Goal: Check status: Check status

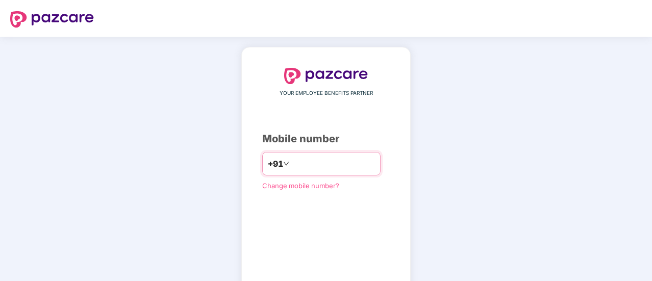
click at [299, 163] on input "number" at bounding box center [333, 164] width 84 height 16
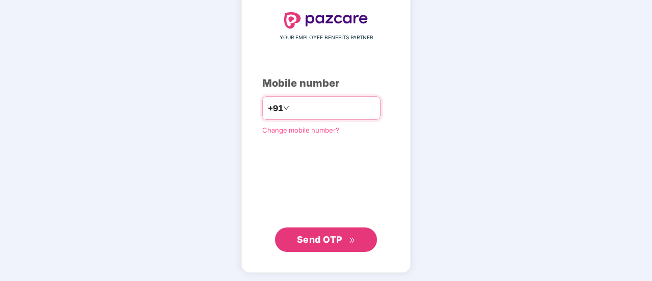
scroll to position [56, 0]
type input "**********"
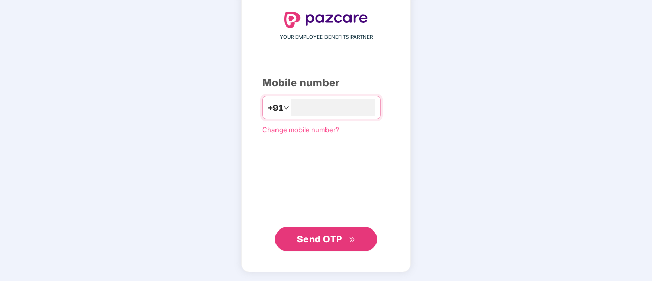
scroll to position [56, 0]
click at [320, 239] on span "Send OTP" at bounding box center [319, 239] width 45 height 11
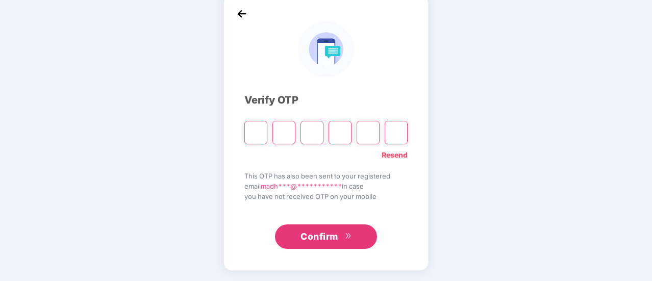
scroll to position [51, 0]
type input "*"
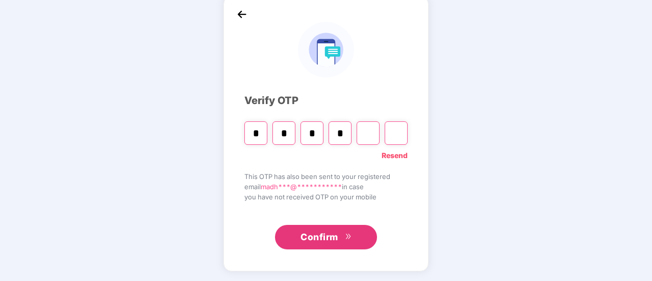
type input "*"
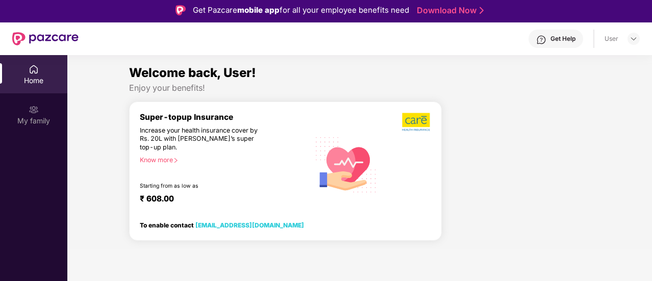
scroll to position [0, 0]
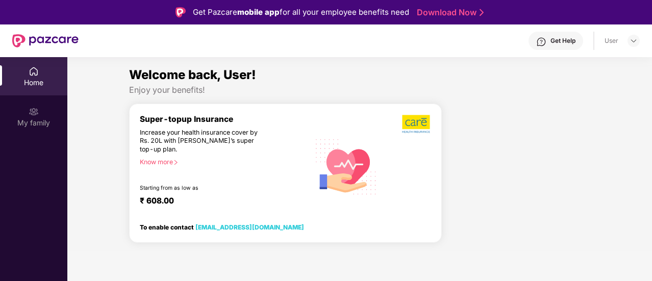
click at [86, 84] on div "Welcome back, User! Enjoy your benefits! Super-topup Insurance Increase your he…" at bounding box center [359, 158] width 593 height 186
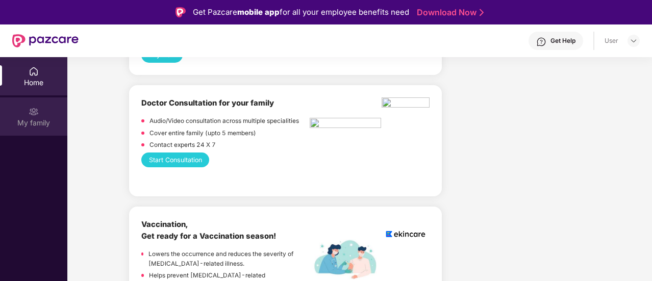
scroll to position [459, 0]
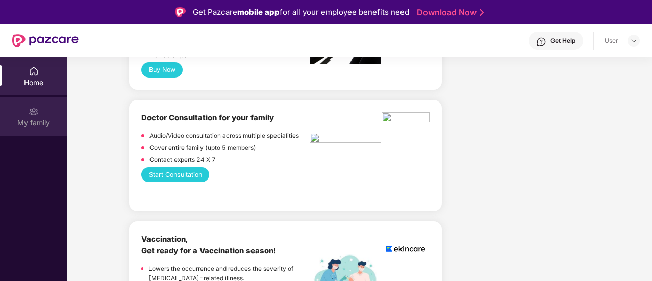
click at [32, 116] on img at bounding box center [34, 112] width 10 height 10
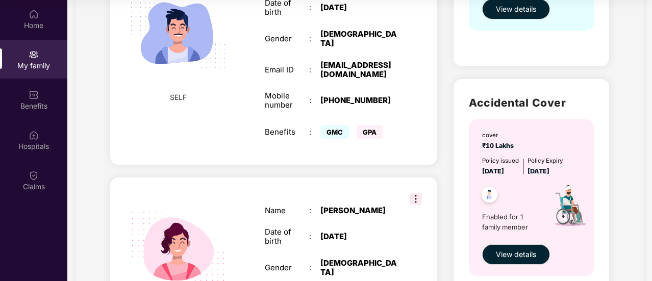
scroll to position [275, 0]
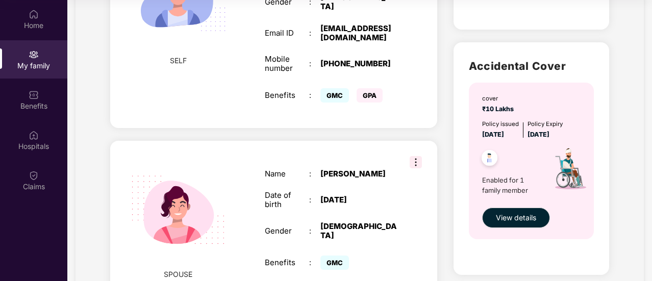
click at [571, 176] on img at bounding box center [570, 171] width 58 height 63
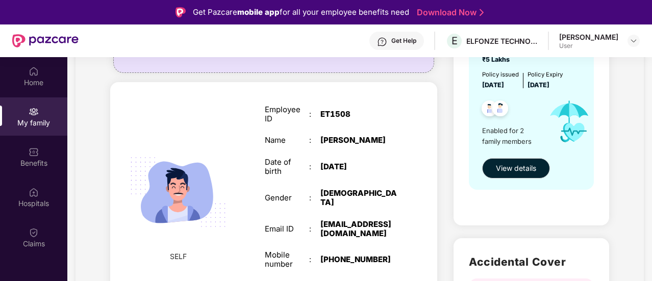
scroll to position [153, 0]
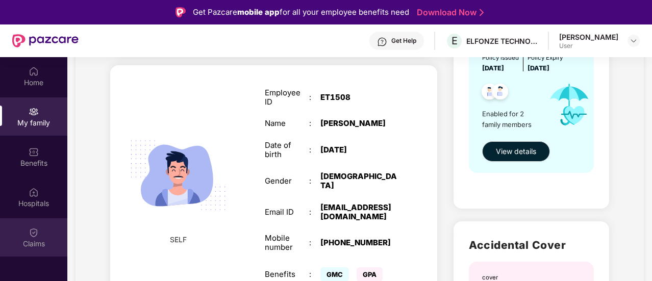
click at [38, 230] on img at bounding box center [34, 232] width 10 height 10
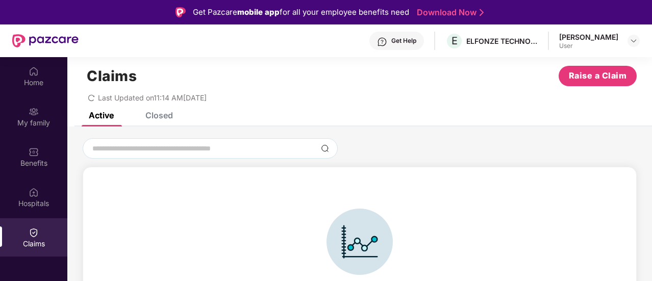
scroll to position [22, 0]
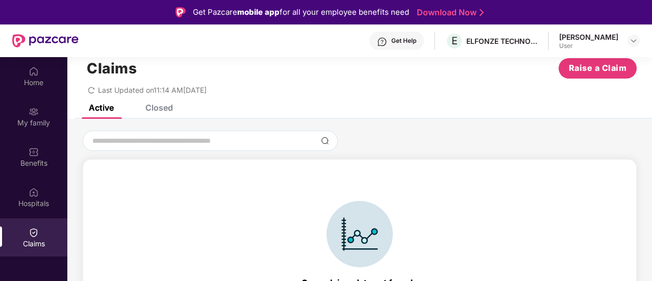
click at [100, 107] on div "Active" at bounding box center [101, 108] width 25 height 10
click at [635, 36] on div at bounding box center [633, 41] width 12 height 12
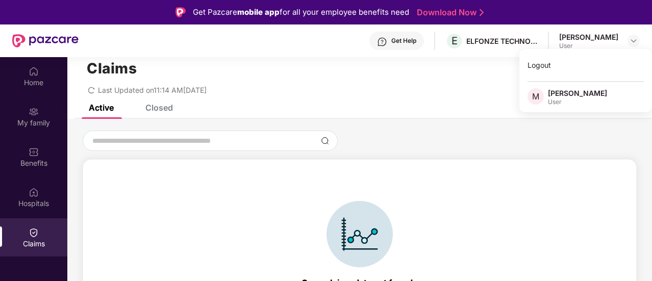
click at [608, 155] on div "Open claims data not found . Contact Pazcare support team for more help at [EMA…" at bounding box center [359, 235] width 584 height 208
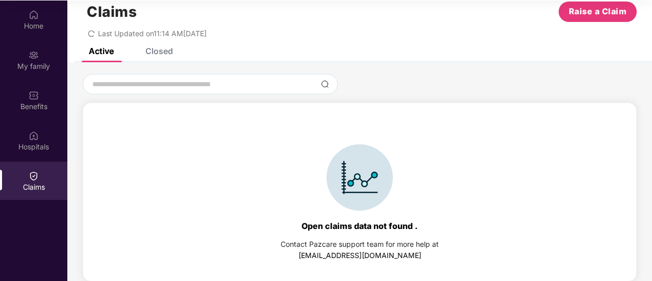
scroll to position [57, 0]
click at [340, 227] on div "Open claims data not found ." at bounding box center [359, 225] width 116 height 10
click at [374, 171] on img at bounding box center [359, 177] width 66 height 66
click at [384, 247] on div "Contact Pazcare support team for more help at" at bounding box center [360, 243] width 158 height 11
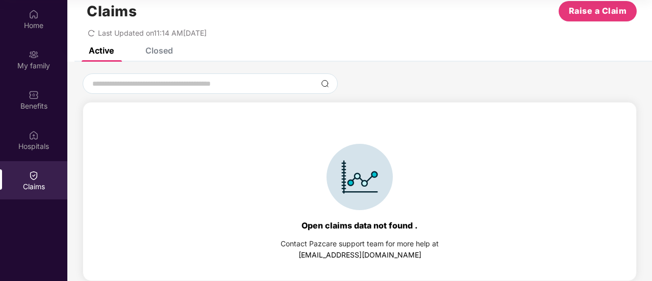
click at [383, 246] on div "Contact Pazcare support team for more help at" at bounding box center [360, 243] width 158 height 11
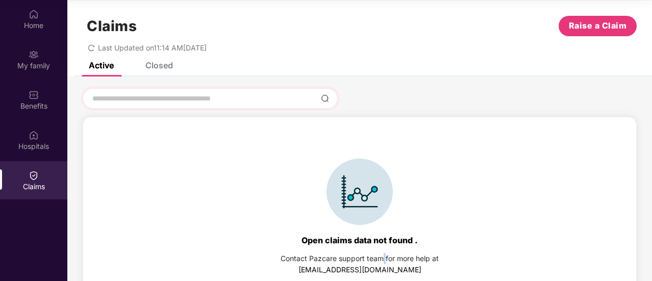
scroll to position [0, 0]
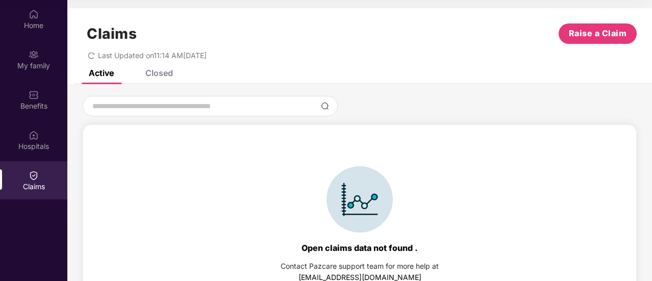
click at [165, 73] on div "Closed" at bounding box center [159, 73] width 28 height 10
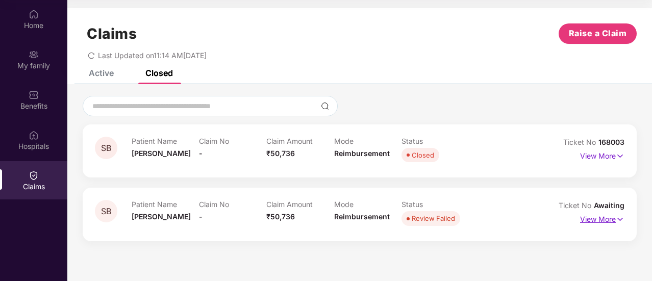
click at [595, 218] on p "View More" at bounding box center [602, 218] width 44 height 14
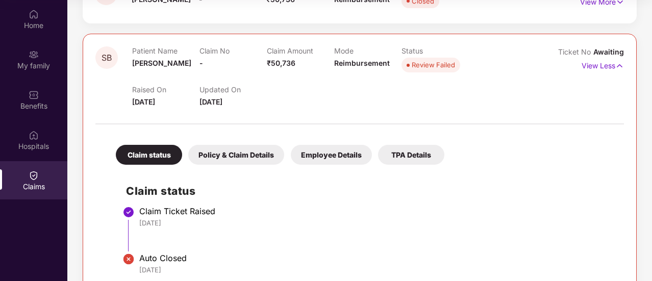
scroll to position [176, 0]
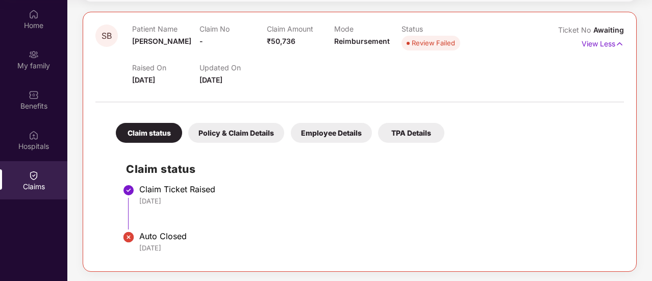
click at [251, 130] on div "Policy & Claim Details" at bounding box center [236, 133] width 96 height 20
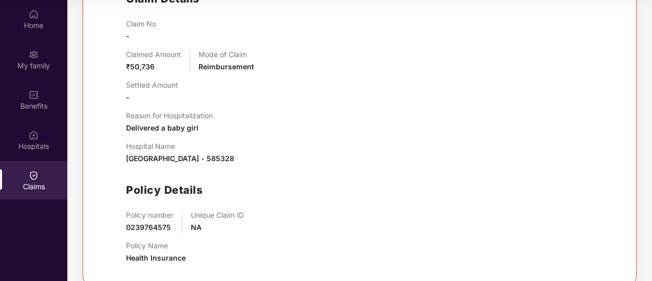
scroll to position [359, 0]
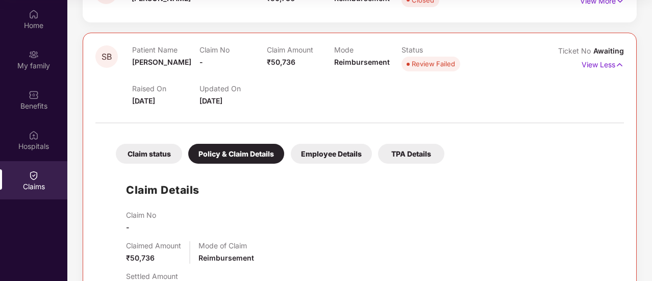
click at [339, 154] on div "Employee Details" at bounding box center [331, 154] width 81 height 20
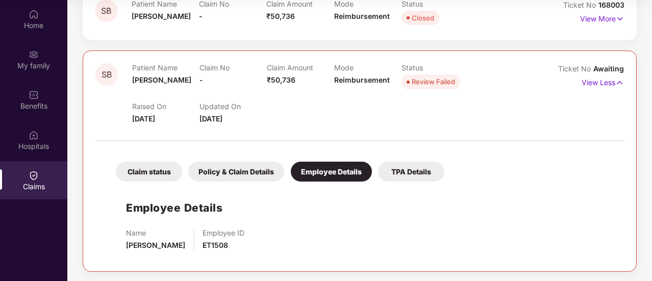
click at [405, 167] on div "TPA Details" at bounding box center [411, 172] width 66 height 20
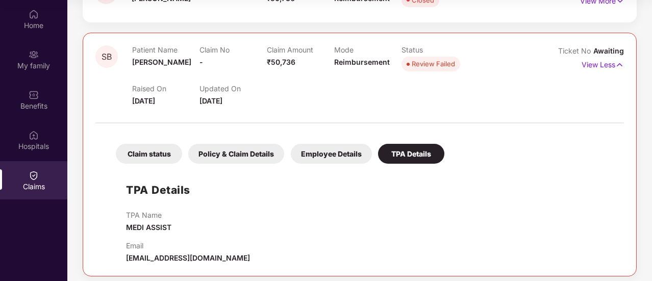
scroll to position [160, 0]
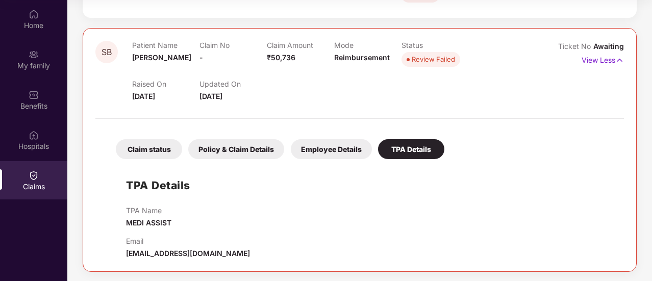
click at [154, 148] on div "Claim status" at bounding box center [149, 149] width 66 height 20
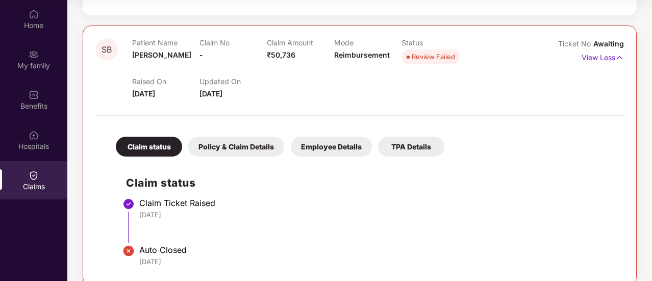
scroll to position [176, 0]
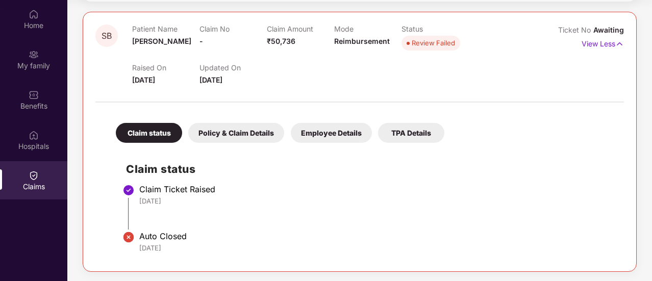
click at [390, 222] on li "Claim Ticket Raised [DATE]" at bounding box center [370, 211] width 488 height 47
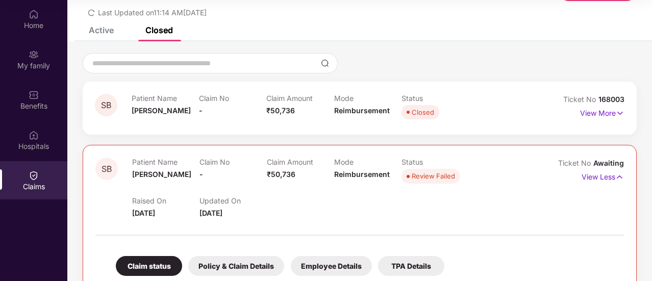
scroll to position [0, 0]
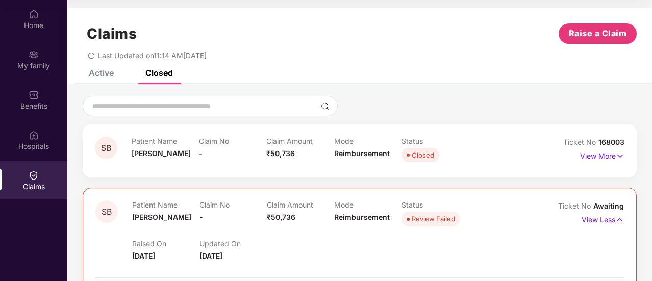
drag, startPoint x: 187, startPoint y: 56, endPoint x: 101, endPoint y: 56, distance: 85.7
click at [101, 56] on div "Last Updated on 11:14 AM[DATE]" at bounding box center [360, 52] width 554 height 16
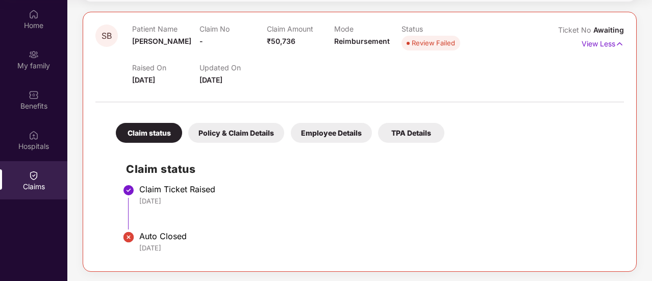
click at [537, 132] on div "Claim status Policy & Claim Details Employee Details TPA Details Claim status C…" at bounding box center [359, 183] width 528 height 151
click at [611, 33] on span "Awaiting" at bounding box center [608, 30] width 31 height 9
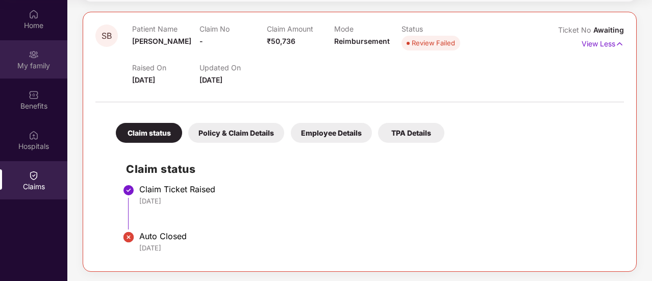
click at [34, 74] on div "My family" at bounding box center [33, 59] width 67 height 38
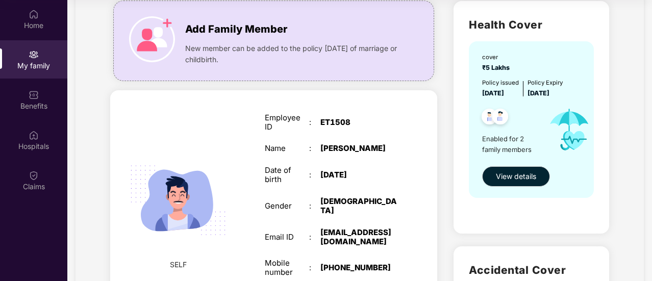
scroll to position [0, 0]
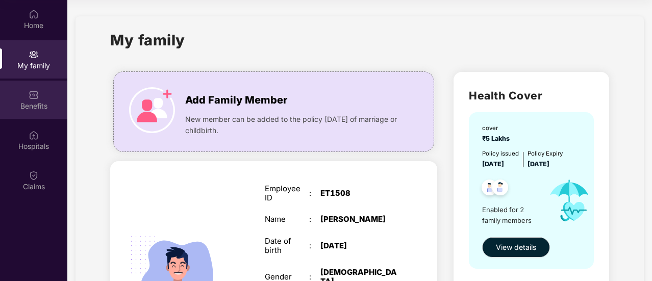
click at [39, 104] on div "Benefits" at bounding box center [33, 106] width 67 height 10
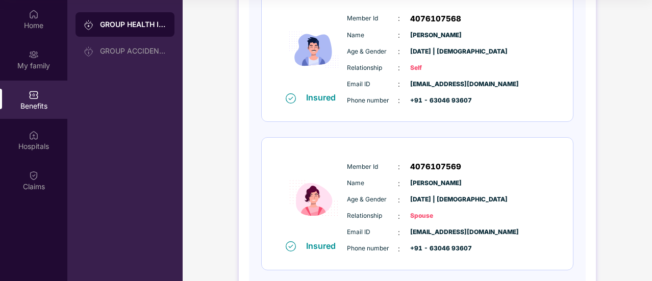
scroll to position [7, 0]
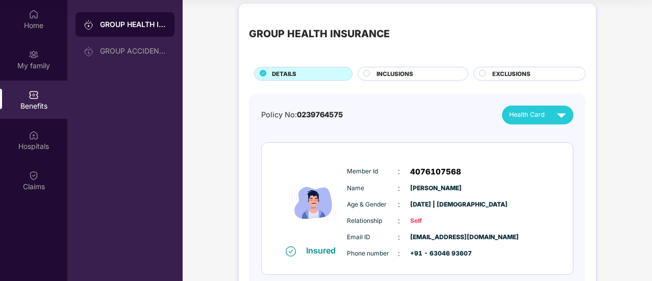
click at [419, 72] on div "INCLUSIONS" at bounding box center [416, 74] width 91 height 11
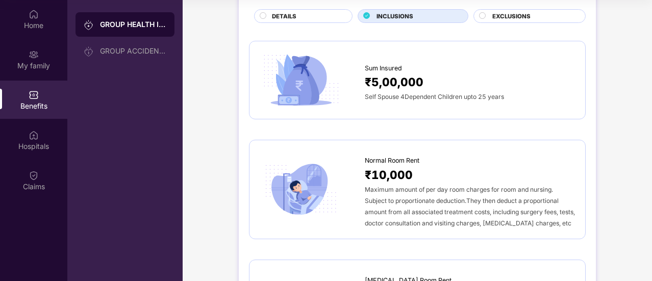
scroll to position [0, 0]
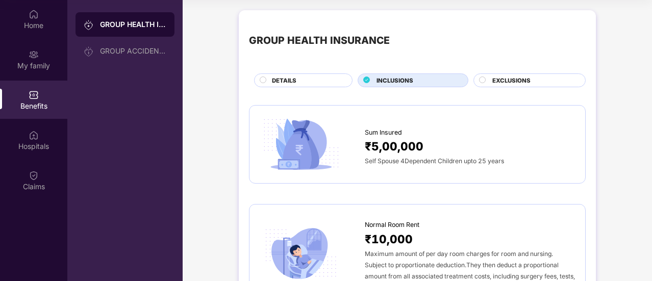
click at [524, 80] on span "EXCLUSIONS" at bounding box center [511, 80] width 38 height 9
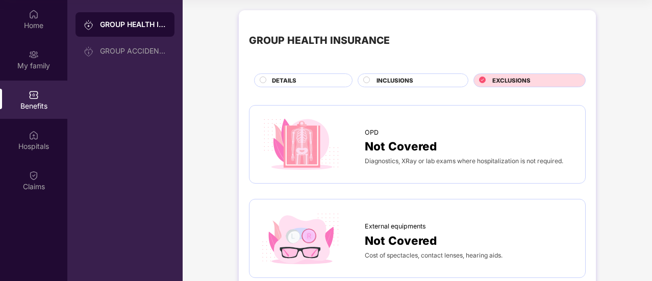
click at [284, 77] on span "DETAILS" at bounding box center [284, 80] width 24 height 9
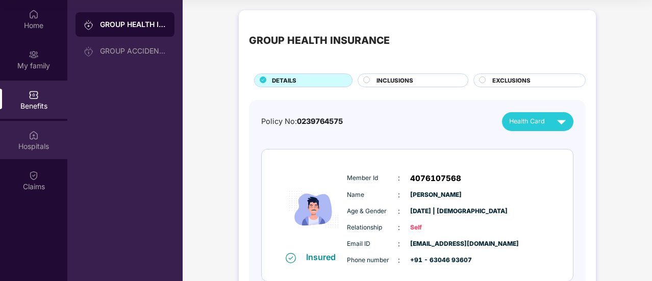
click at [35, 141] on div "Hospitals" at bounding box center [33, 146] width 67 height 10
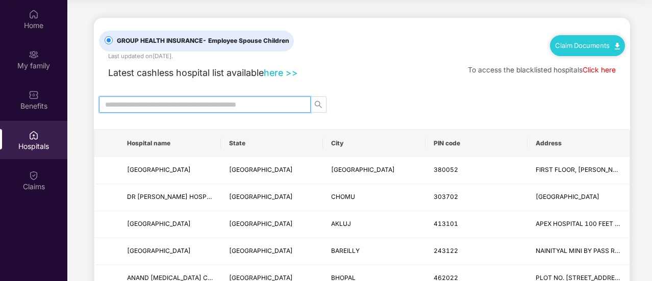
click at [221, 99] on input "text" at bounding box center [200, 104] width 191 height 11
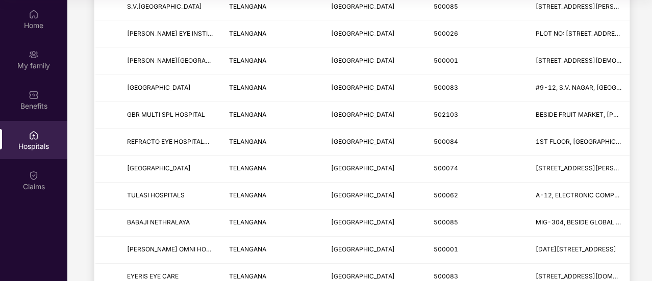
scroll to position [1281, 0]
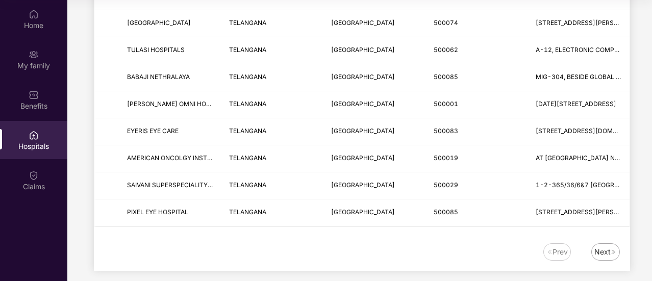
type input "*********"
click at [603, 246] on div "Next" at bounding box center [602, 251] width 16 height 11
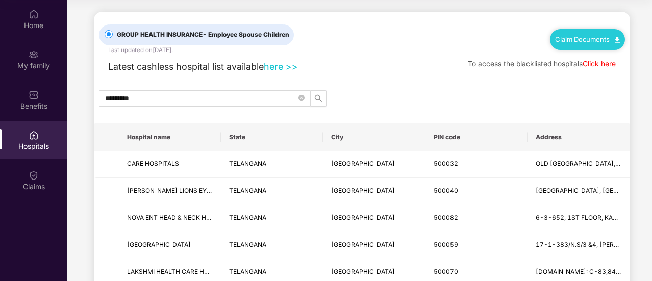
scroll to position [0, 0]
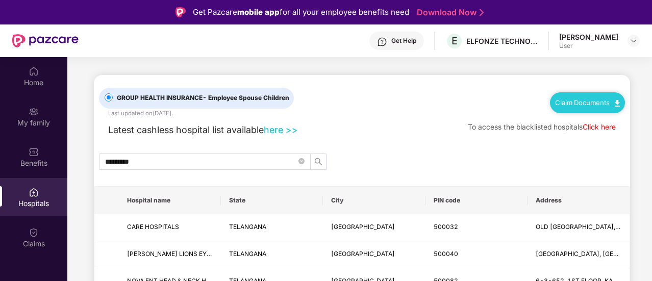
click at [34, 195] on img at bounding box center [34, 192] width 10 height 10
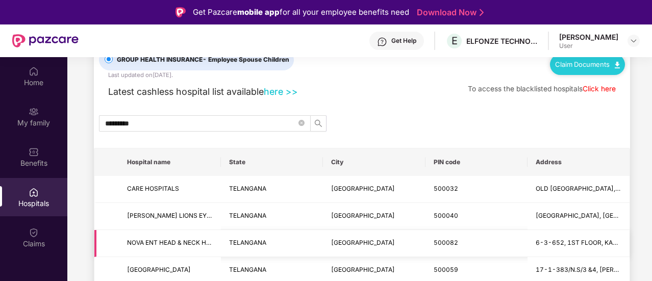
scroll to position [102, 0]
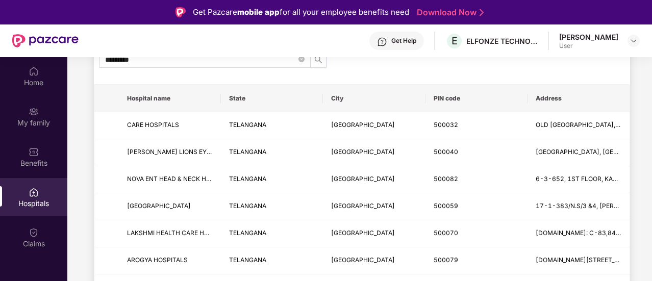
click at [40, 205] on div "Hospitals" at bounding box center [33, 203] width 67 height 10
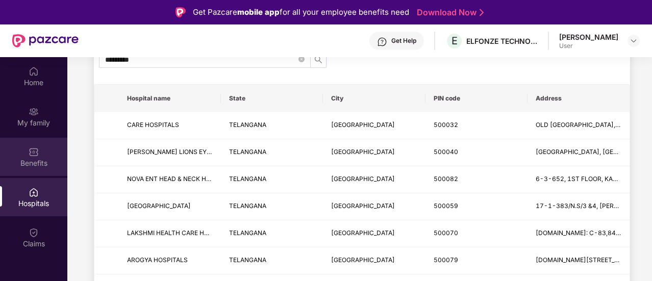
click at [44, 154] on div "Benefits" at bounding box center [33, 157] width 67 height 38
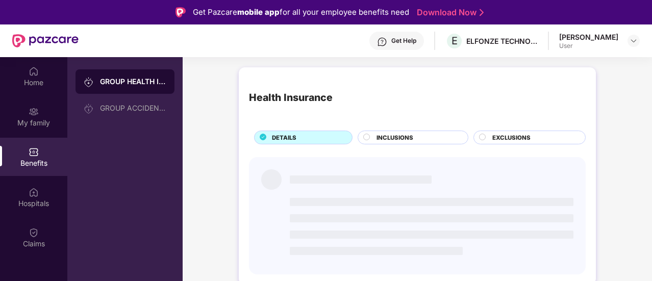
scroll to position [0, 0]
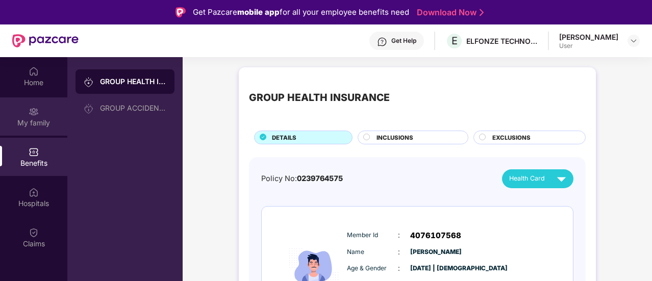
click at [33, 114] on img at bounding box center [34, 112] width 10 height 10
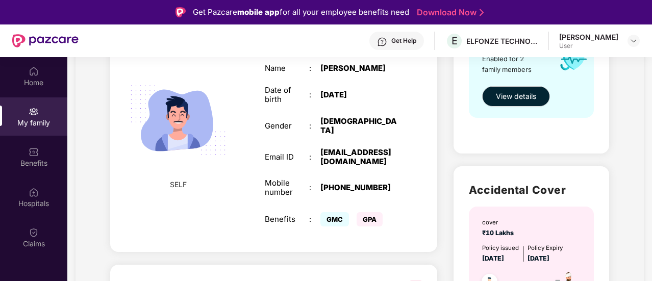
scroll to position [153, 0]
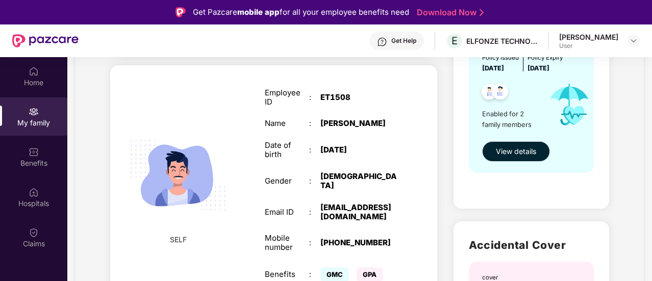
click at [525, 154] on span "View details" at bounding box center [516, 151] width 40 height 11
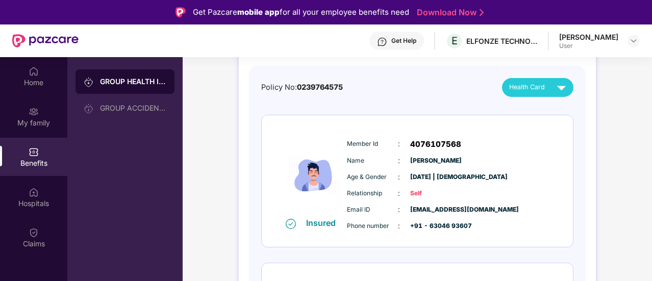
scroll to position [7, 0]
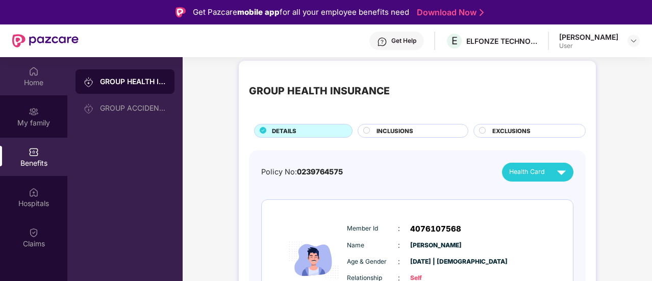
click at [42, 82] on div "Home" at bounding box center [33, 83] width 67 height 10
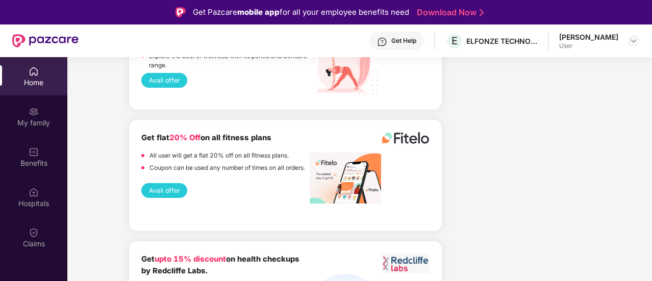
scroll to position [1428, 0]
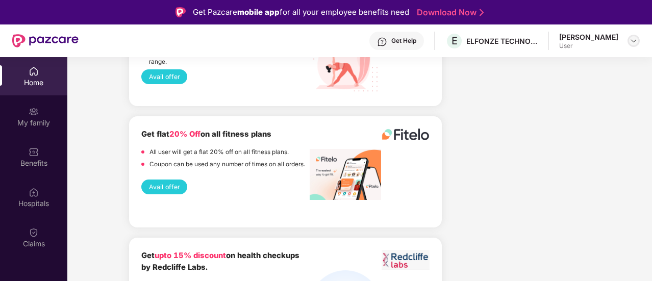
click at [632, 40] on img at bounding box center [633, 41] width 8 height 8
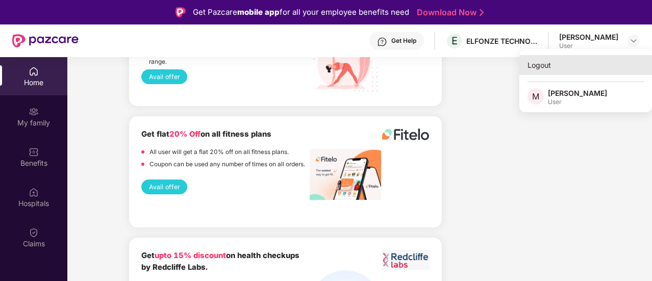
click at [551, 65] on div "Logout" at bounding box center [585, 65] width 133 height 20
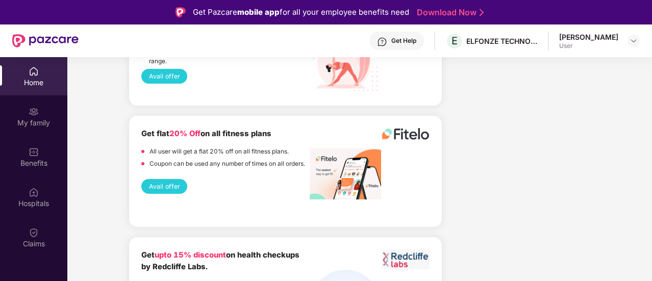
scroll to position [1427, 0]
